Goal: Communication & Community: Ask a question

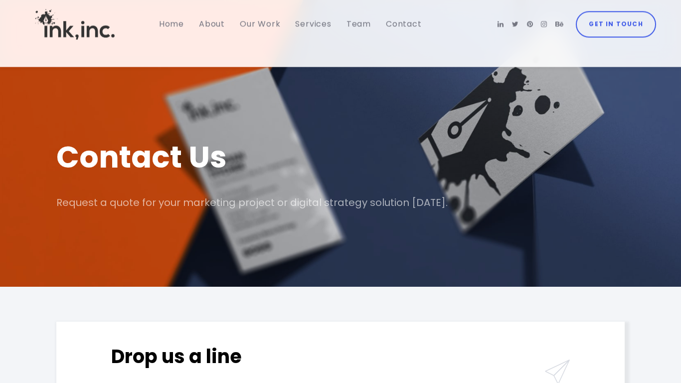
scroll to position [234, 0]
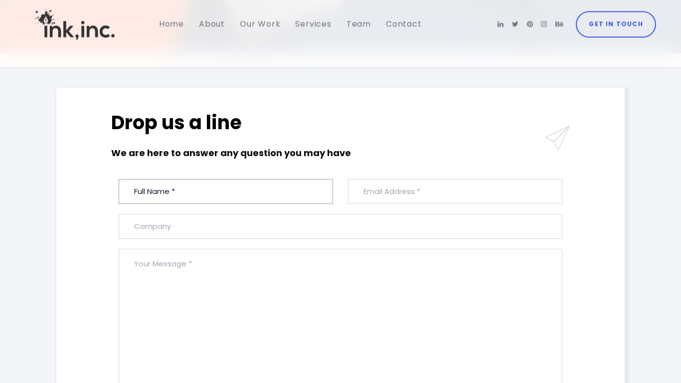
click at [226, 191] on input "text" at bounding box center [226, 191] width 214 height 25
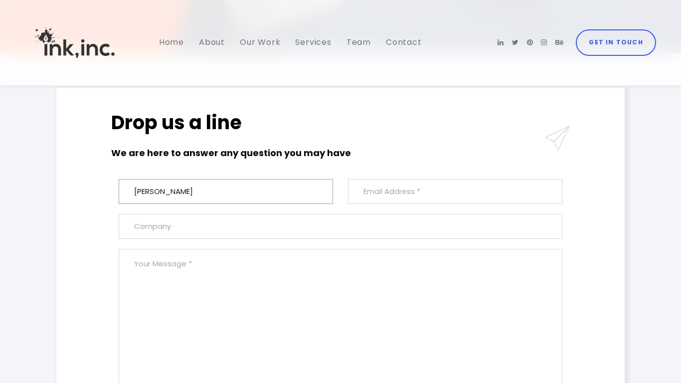
type input "Anna Scott"
click at [455, 191] on input "email" at bounding box center [455, 191] width 214 height 25
type input "a.scott@trustedsupportteam.com"
click at [340, 226] on input "text" at bounding box center [341, 226] width 444 height 25
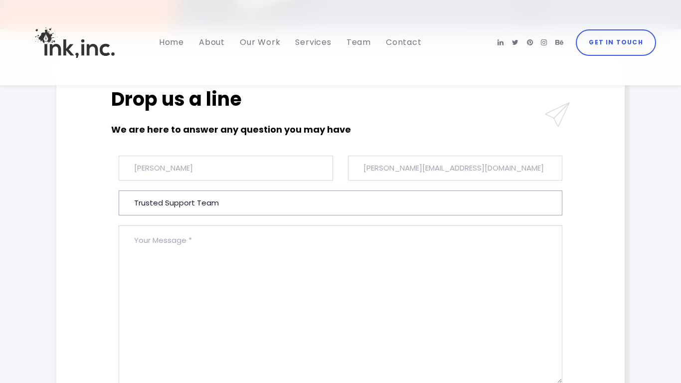
type input "Trusted Support Team"
click at [340, 304] on textarea at bounding box center [341, 304] width 444 height 158
type textarea "Hi there, I tried emailing you, but it bounced for some reason... so I’m reachi…"
